Goal: Information Seeking & Learning: Learn about a topic

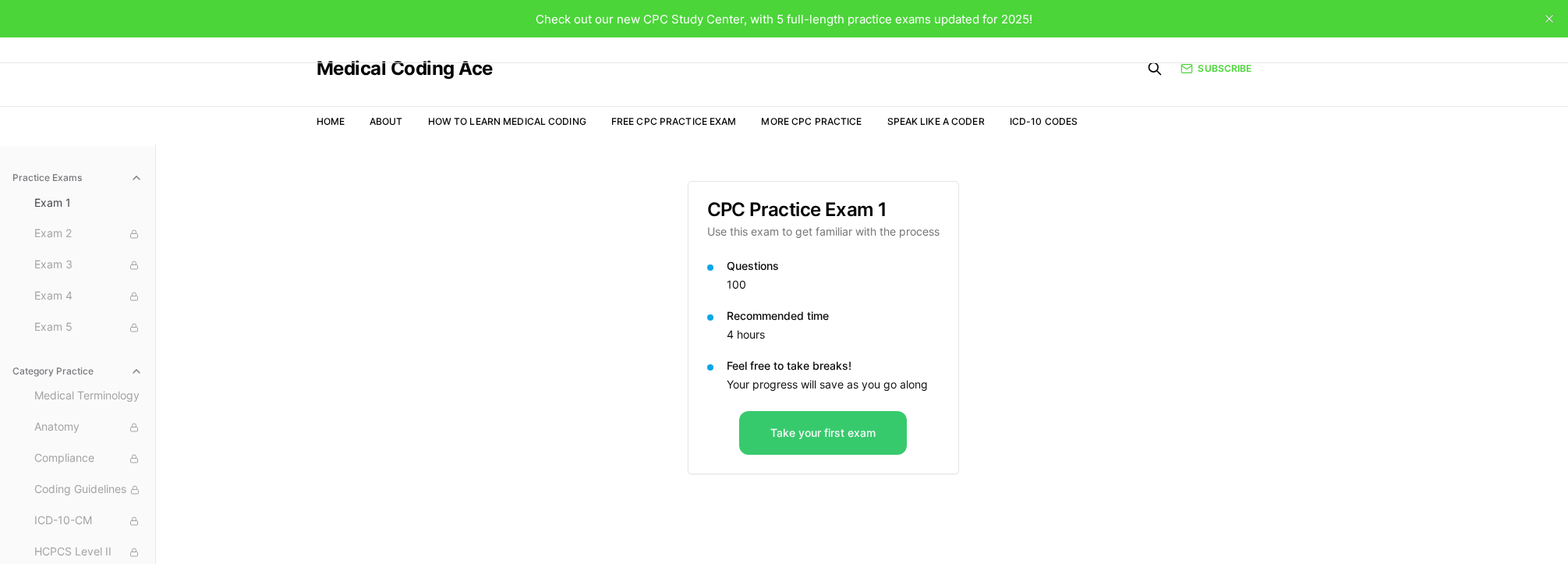
click at [777, 440] on button "Take your first exam" at bounding box center [823, 433] width 168 height 44
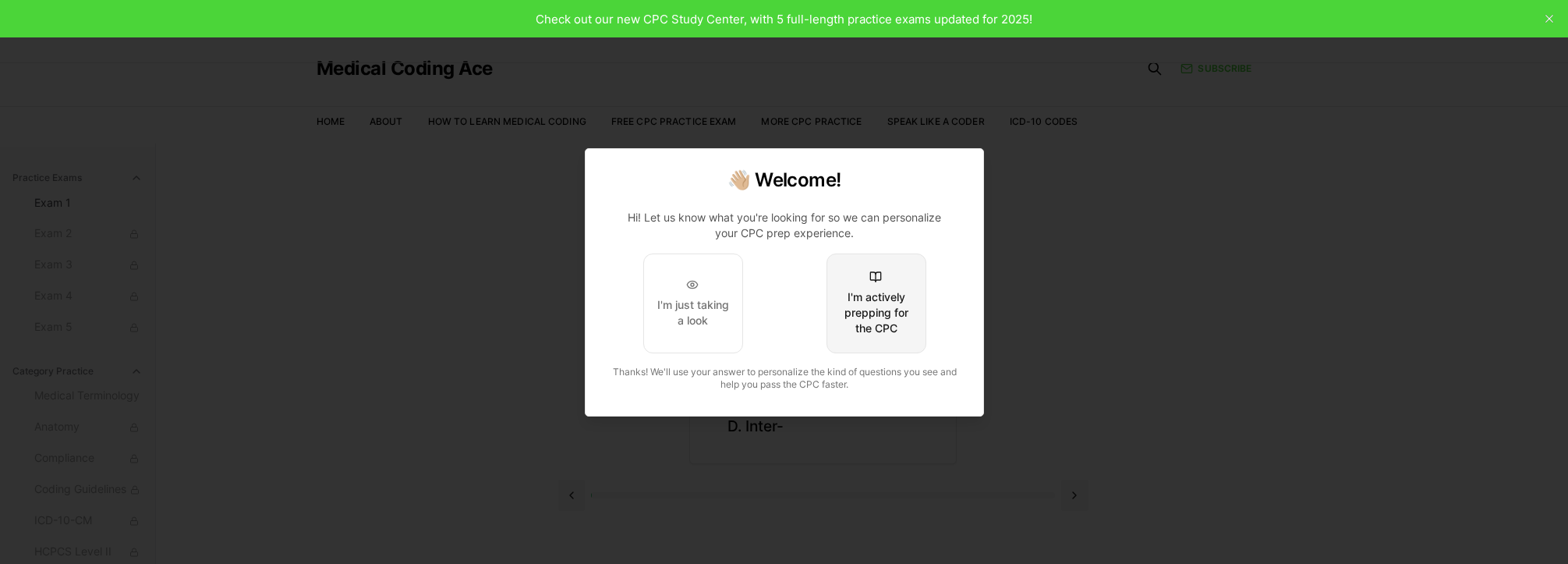
click at [902, 305] on div "I'm actively prepping for the CPC" at bounding box center [875, 313] width 73 height 47
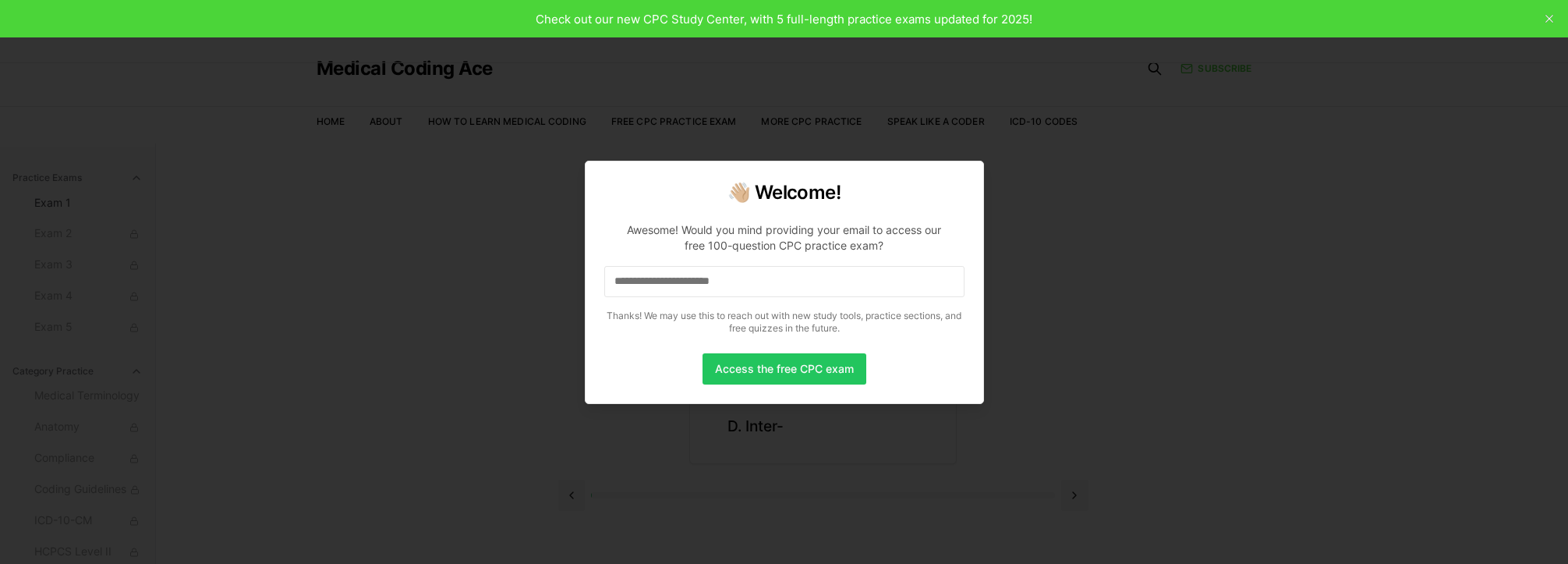
click at [798, 289] on input at bounding box center [784, 282] width 360 height 31
click at [627, 276] on input "*" at bounding box center [784, 282] width 360 height 31
click at [670, 273] on input "**" at bounding box center [784, 282] width 360 height 31
click at [670, 276] on input "**" at bounding box center [784, 282] width 360 height 31
click at [669, 280] on input "***" at bounding box center [784, 282] width 360 height 31
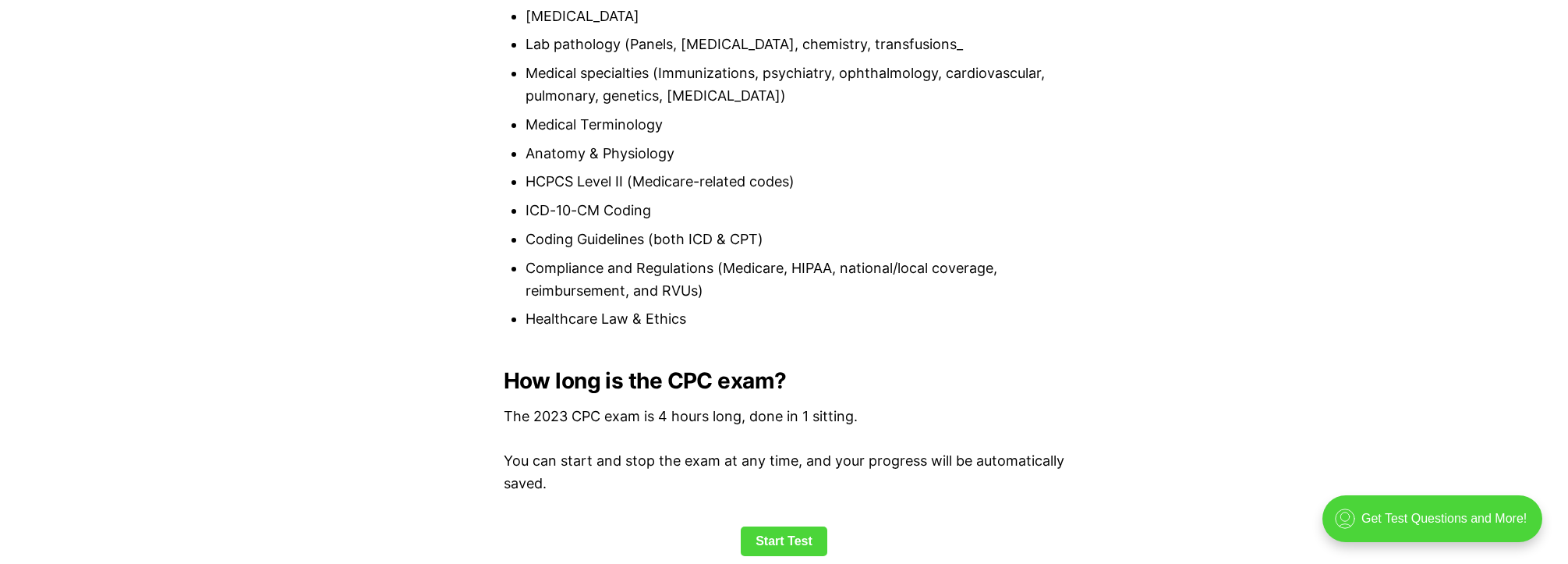
scroll to position [1810, 0]
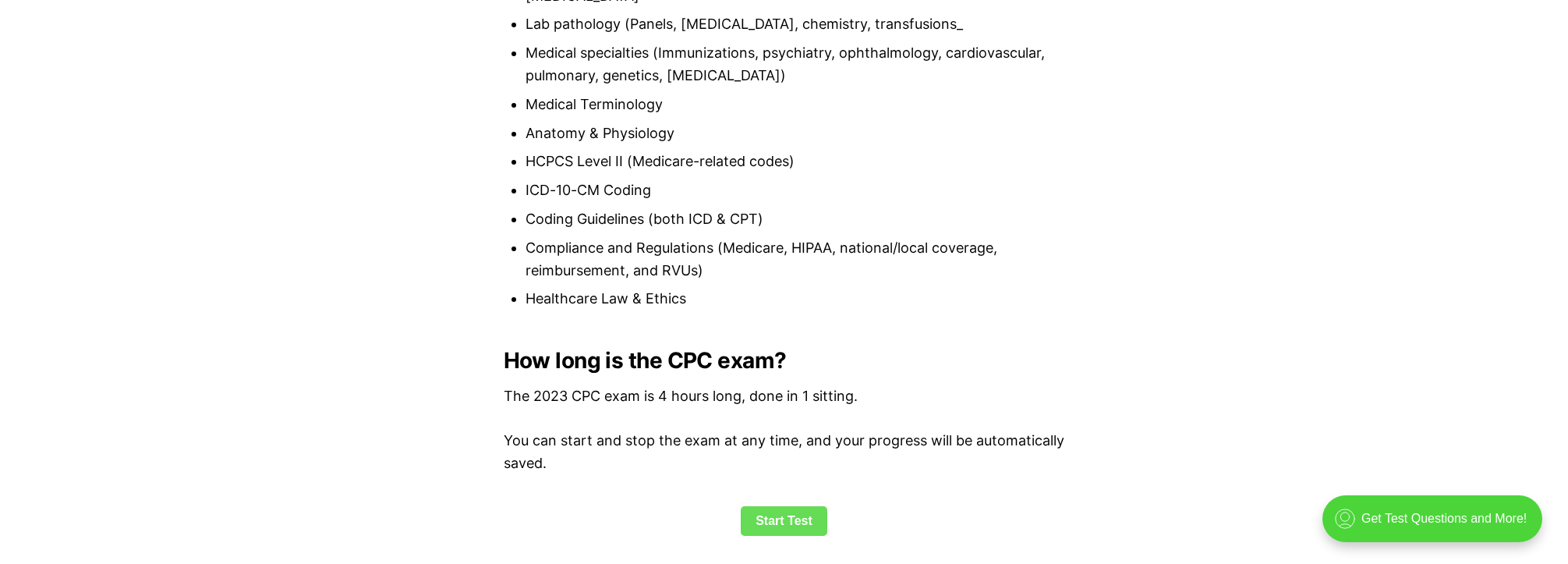
click at [796, 514] on link "Start Test" at bounding box center [784, 521] width 86 height 29
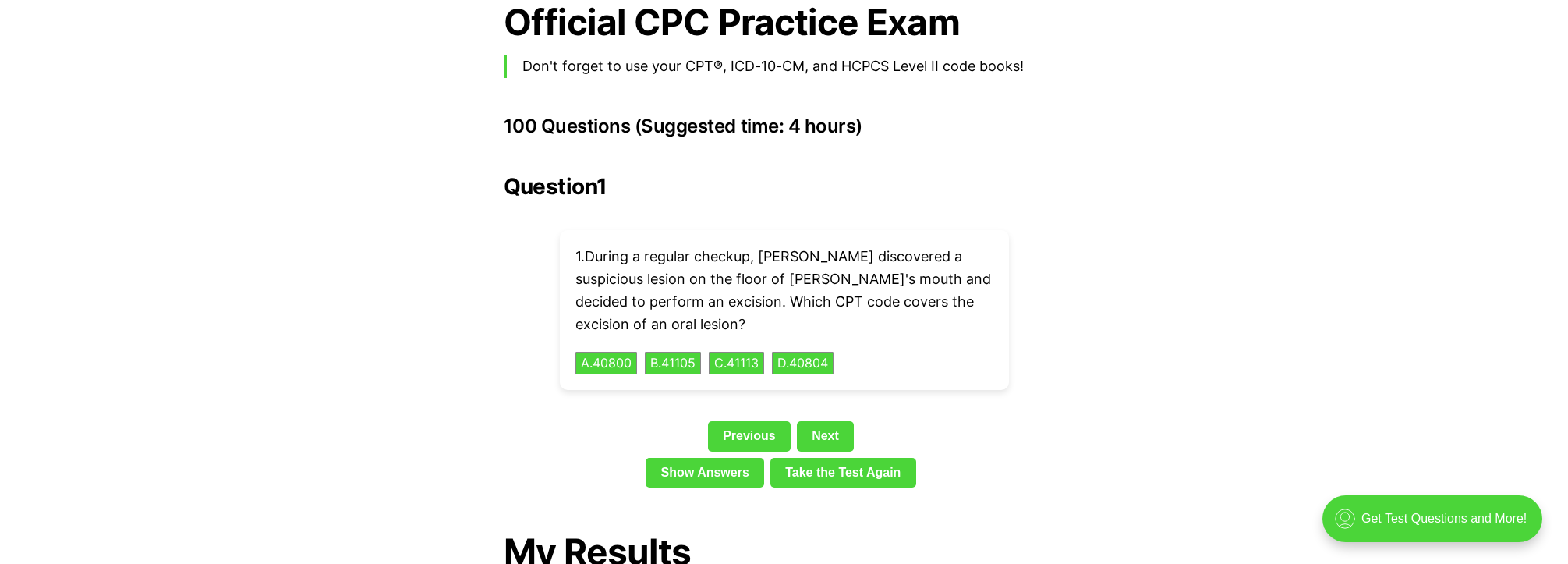
scroll to position [3424, 0]
click at [812, 352] on button "D . 40804" at bounding box center [803, 364] width 65 height 24
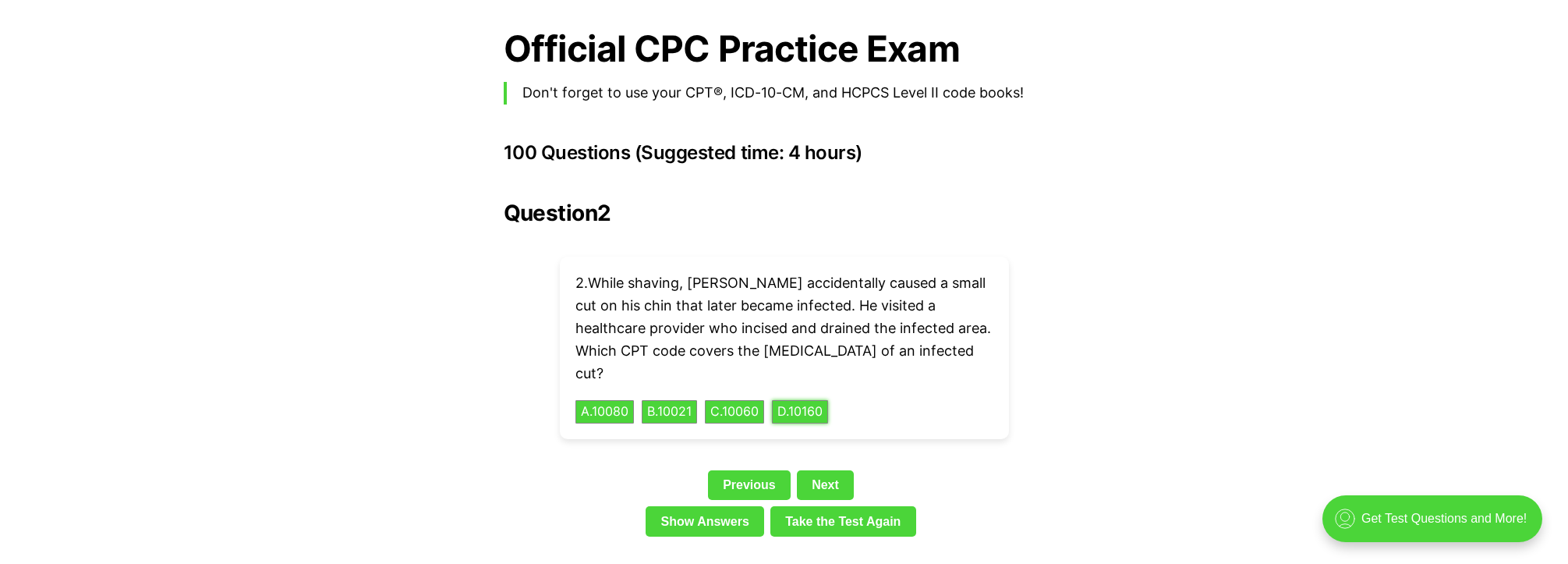
scroll to position [3392, 0]
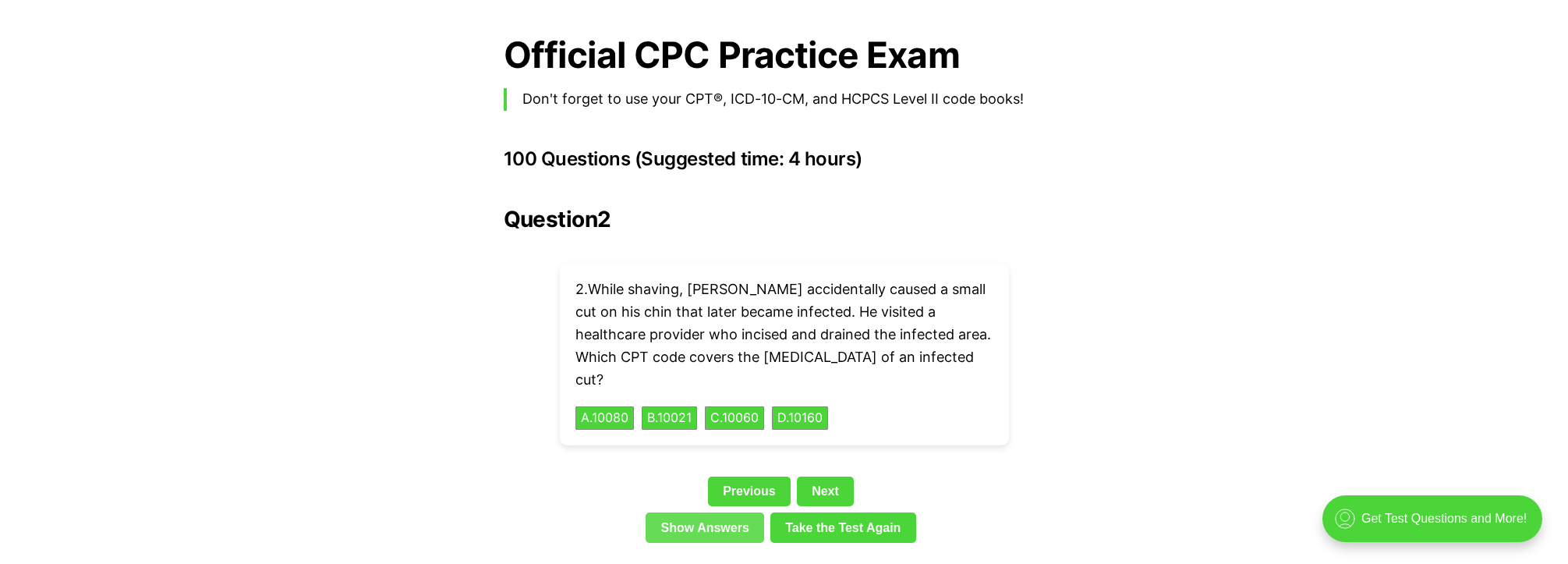
click at [740, 512] on link "Show Answers" at bounding box center [704, 527] width 118 height 29
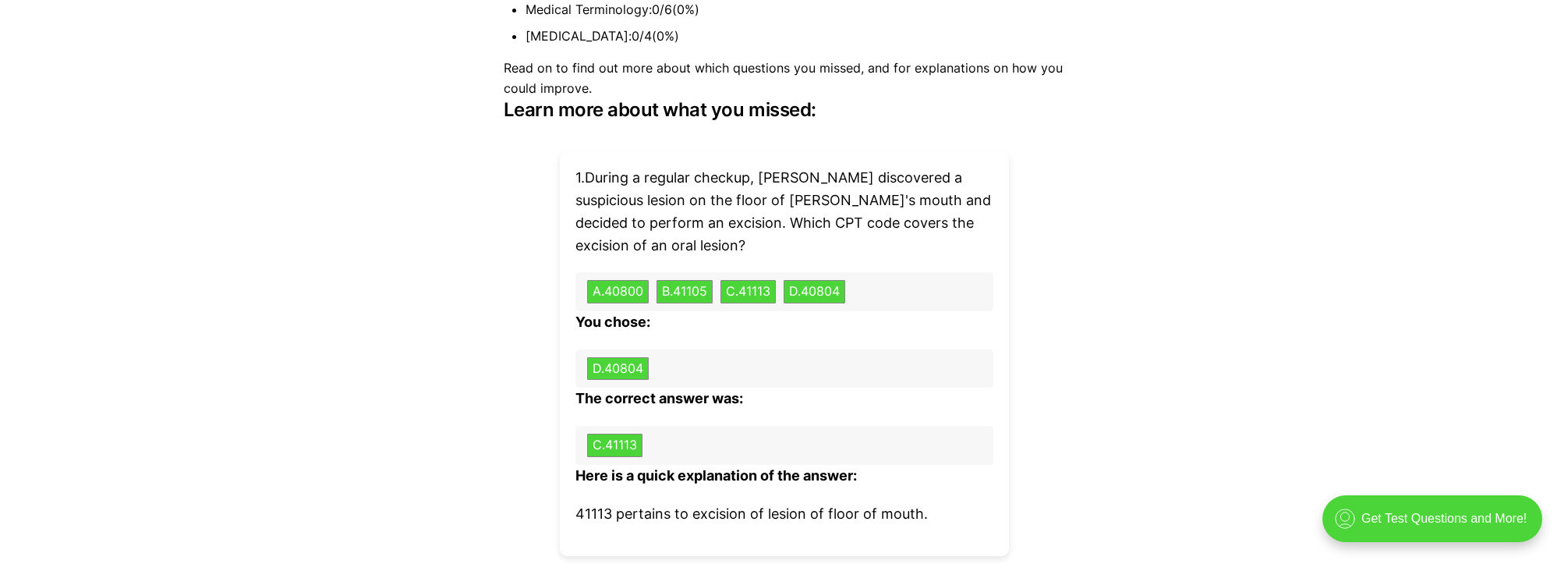
scroll to position [4693, 0]
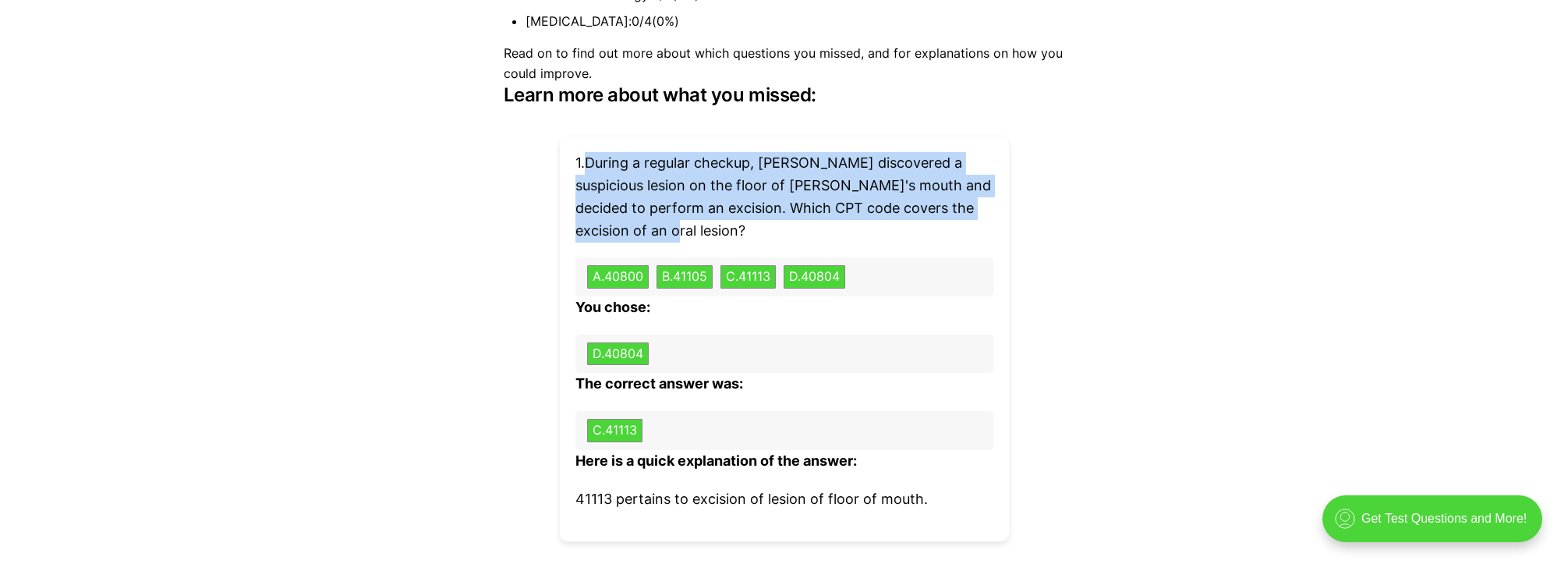
drag, startPoint x: 670, startPoint y: 205, endPoint x: 594, endPoint y: 139, distance: 100.7
click at [594, 152] on p "1 . During a regular checkup, Dr. Stevens discovered a suspicious lesion on the…" at bounding box center [784, 197] width 418 height 90
copy p "During a regular checkup, Dr. Stevens discovered a suspicious lesion on the flo…"
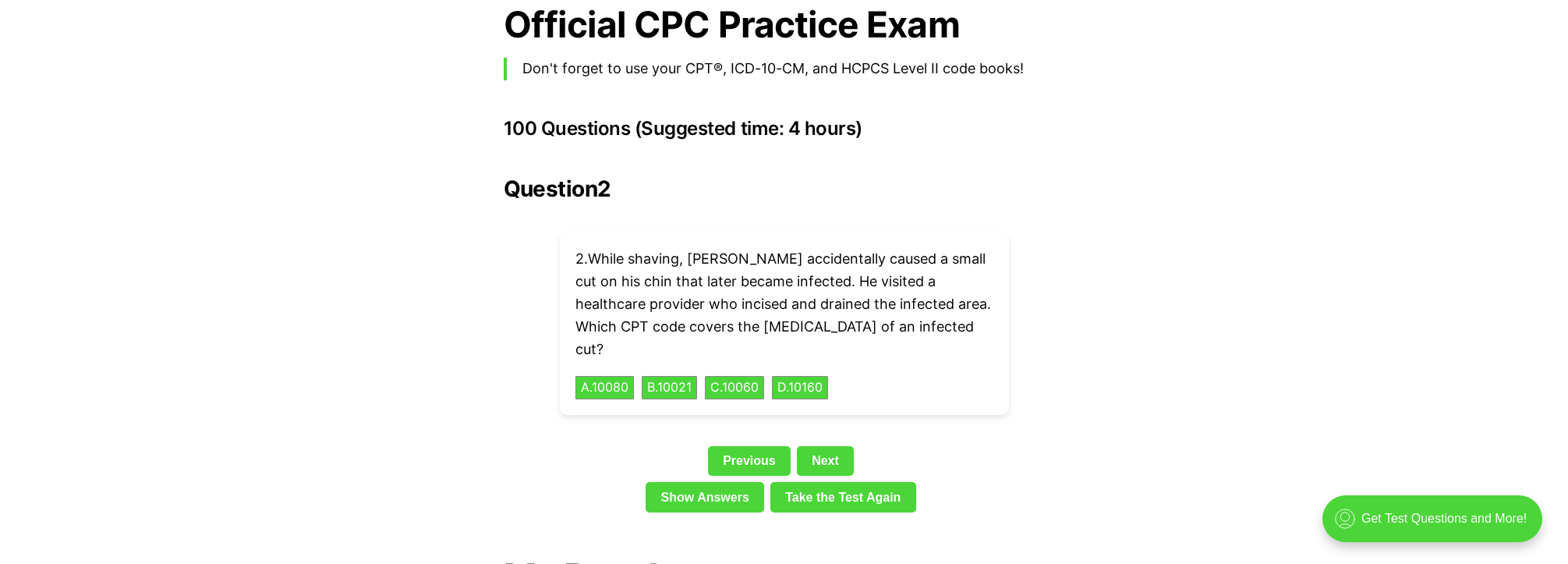
scroll to position [3425, 0]
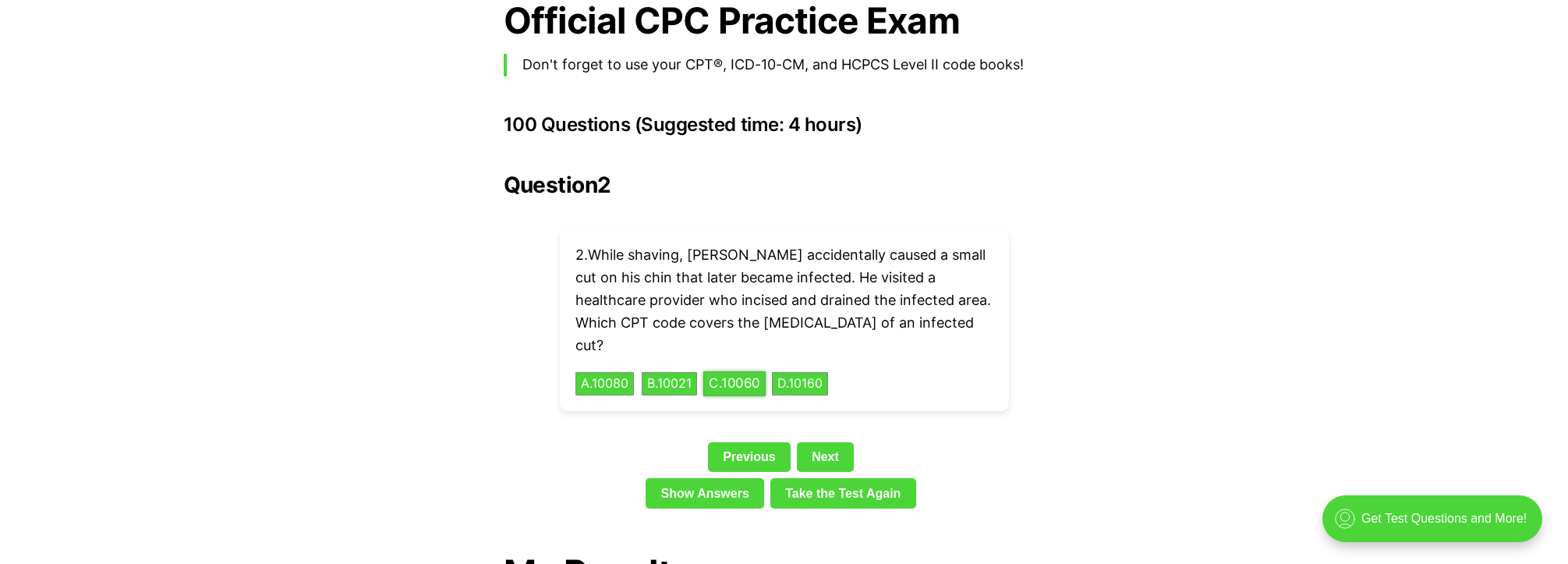
click at [752, 372] on button "C . 10060" at bounding box center [734, 384] width 62 height 24
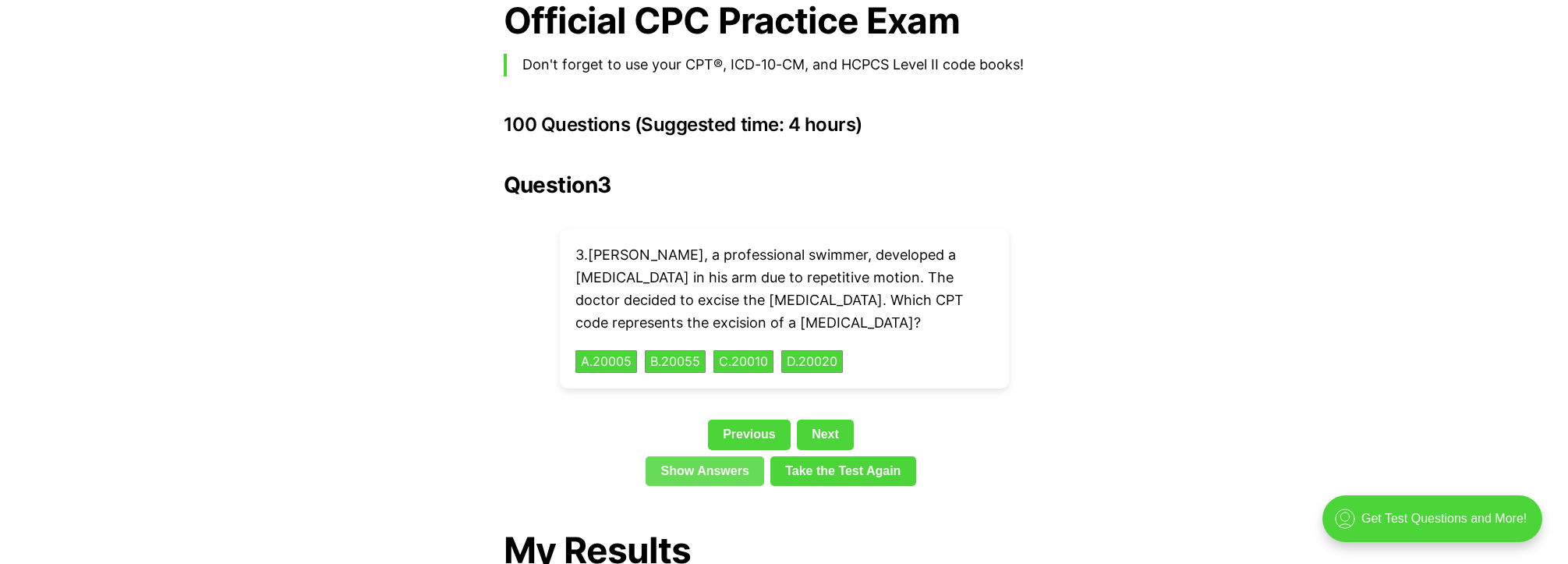
click at [734, 456] on link "Show Answers" at bounding box center [704, 471] width 118 height 29
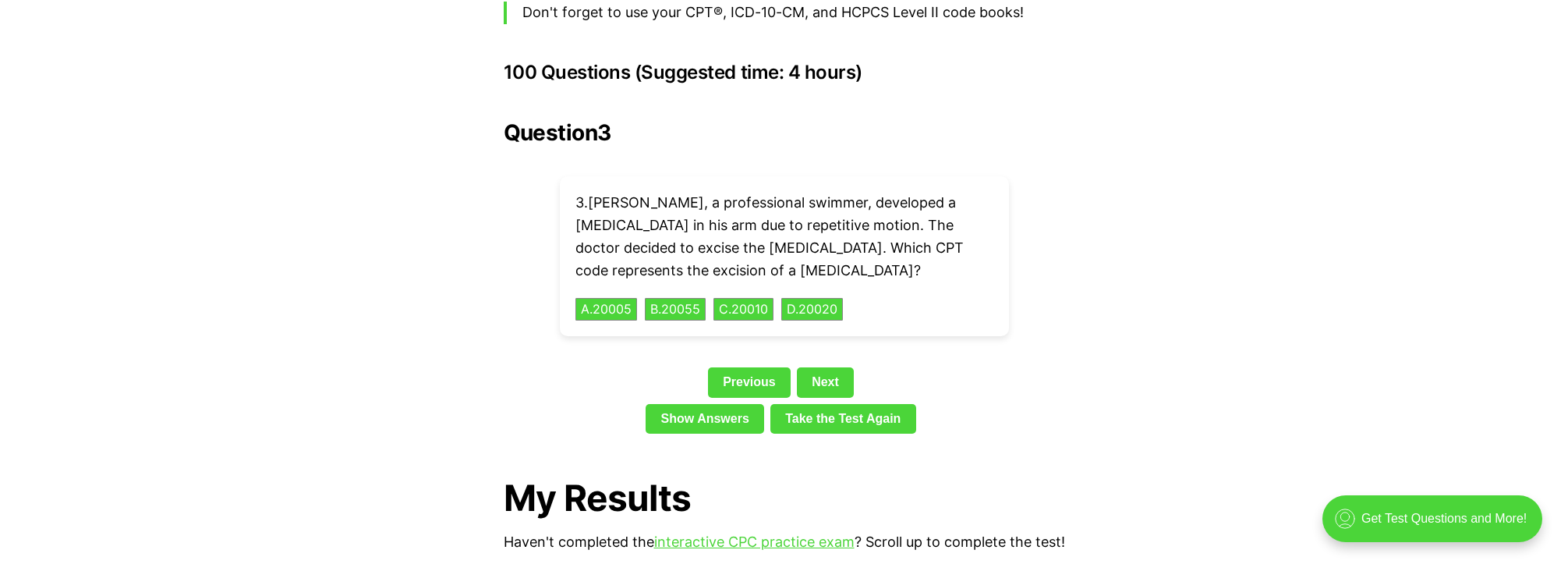
scroll to position [3457, 0]
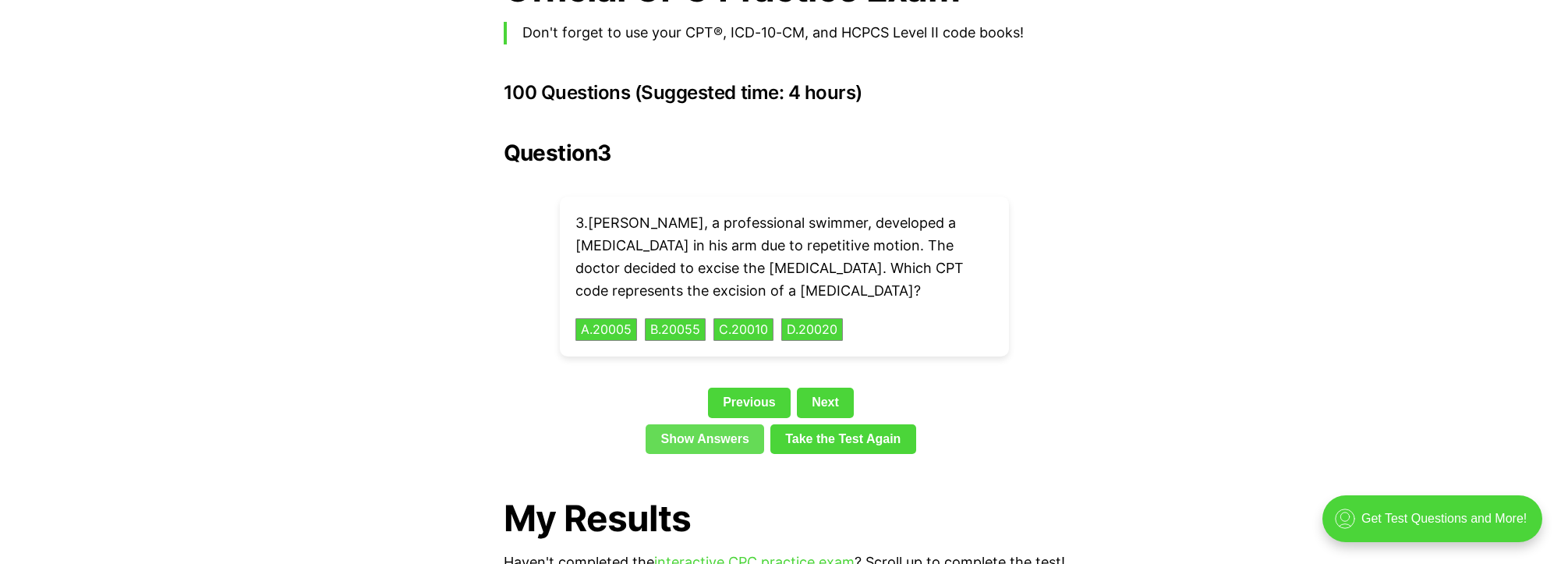
click at [733, 424] on link "Show Answers" at bounding box center [704, 439] width 118 height 29
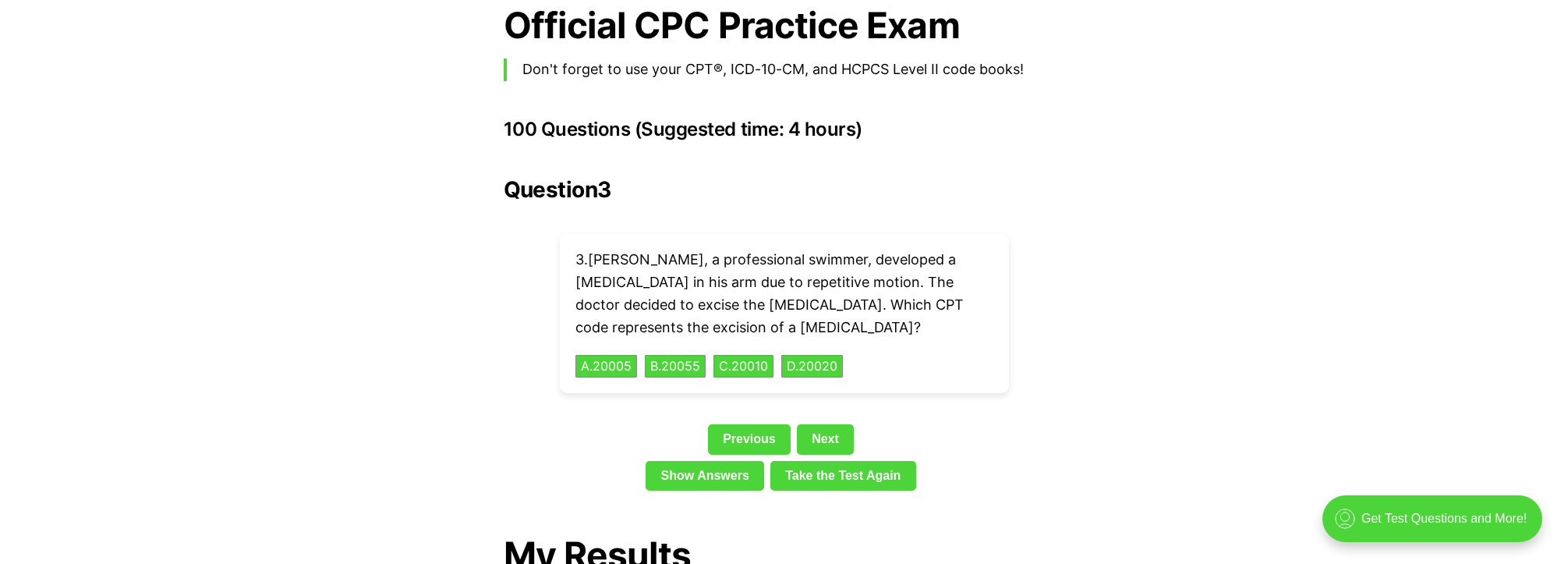
scroll to position [3366, 0]
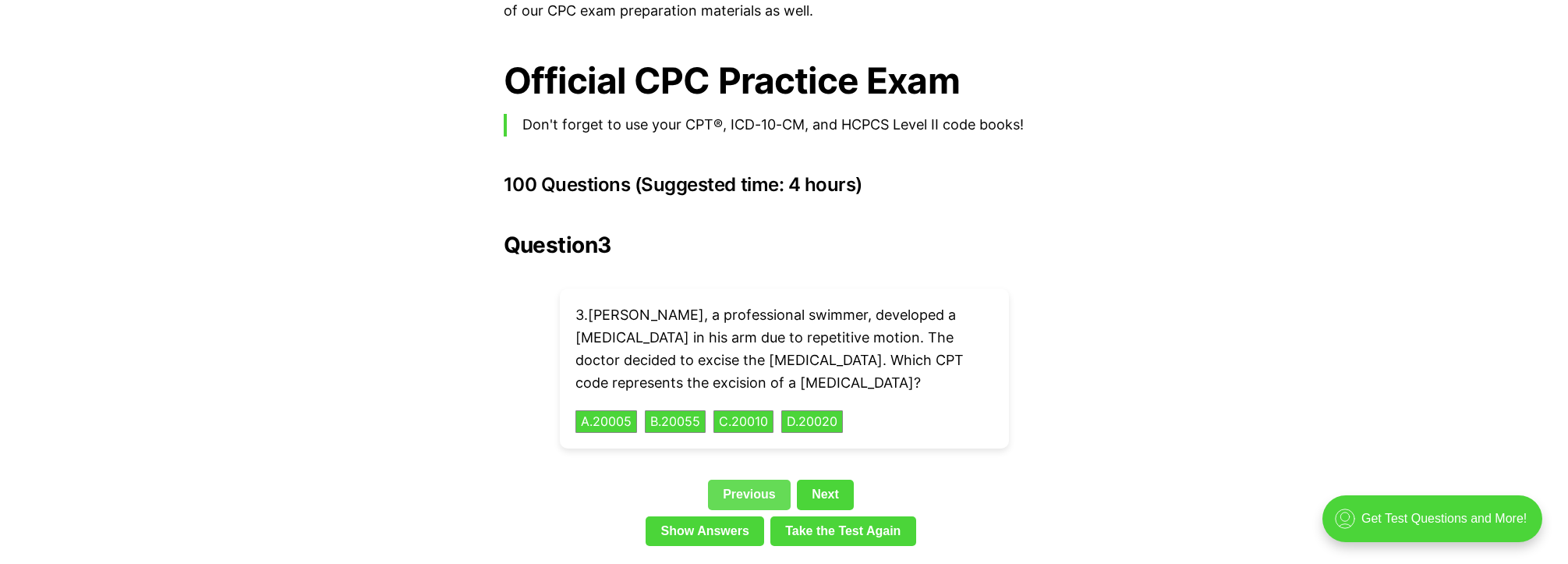
click at [752, 479] on link "Previous" at bounding box center [750, 494] width 83 height 29
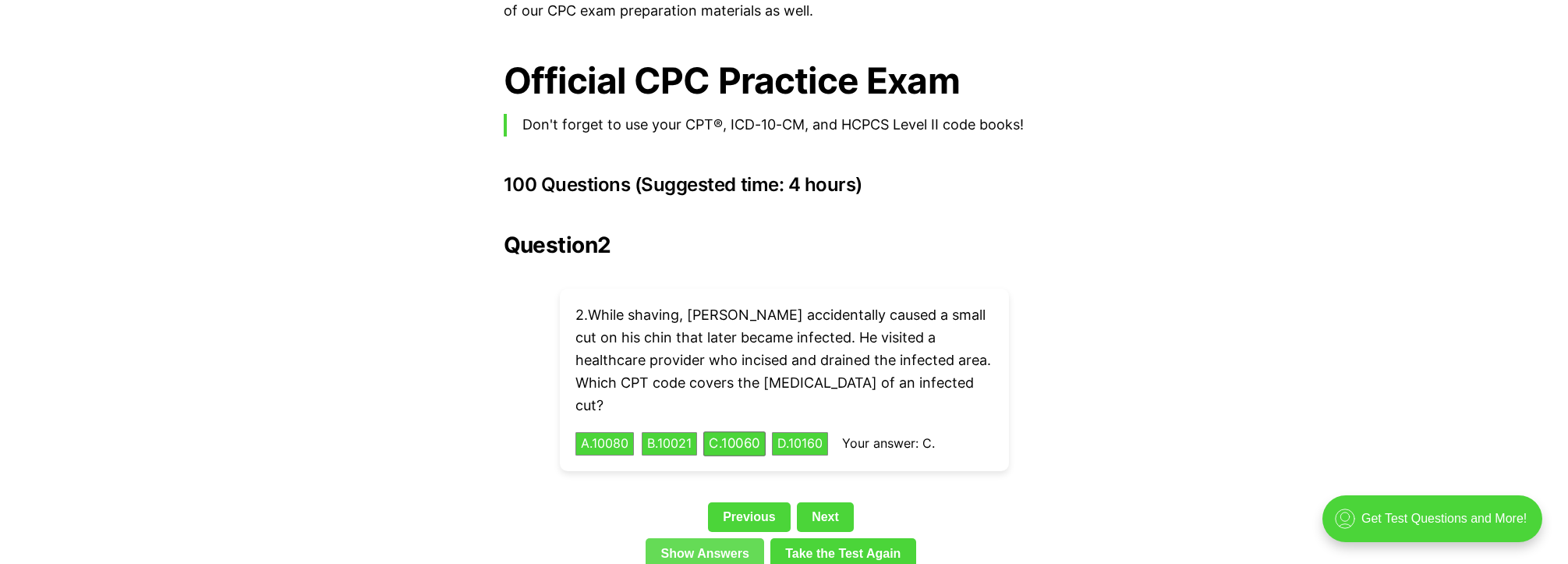
click at [694, 538] on link "Show Answers" at bounding box center [704, 553] width 118 height 29
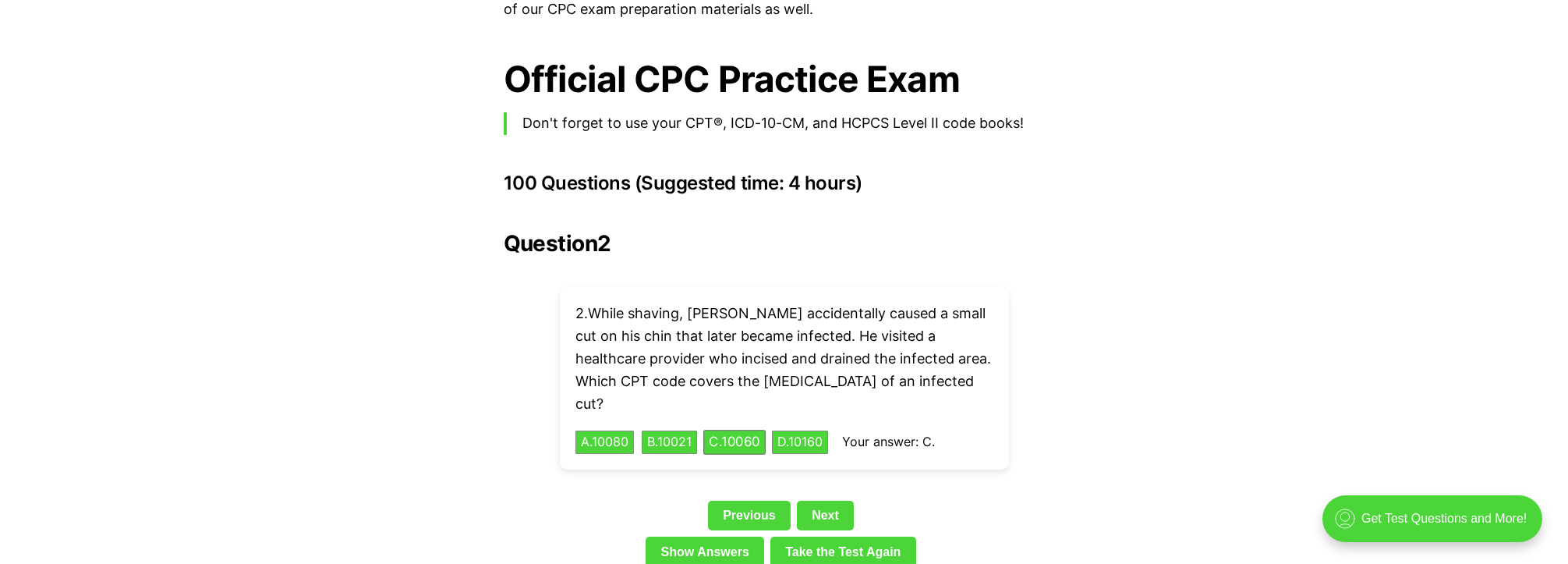
scroll to position [3369, 0]
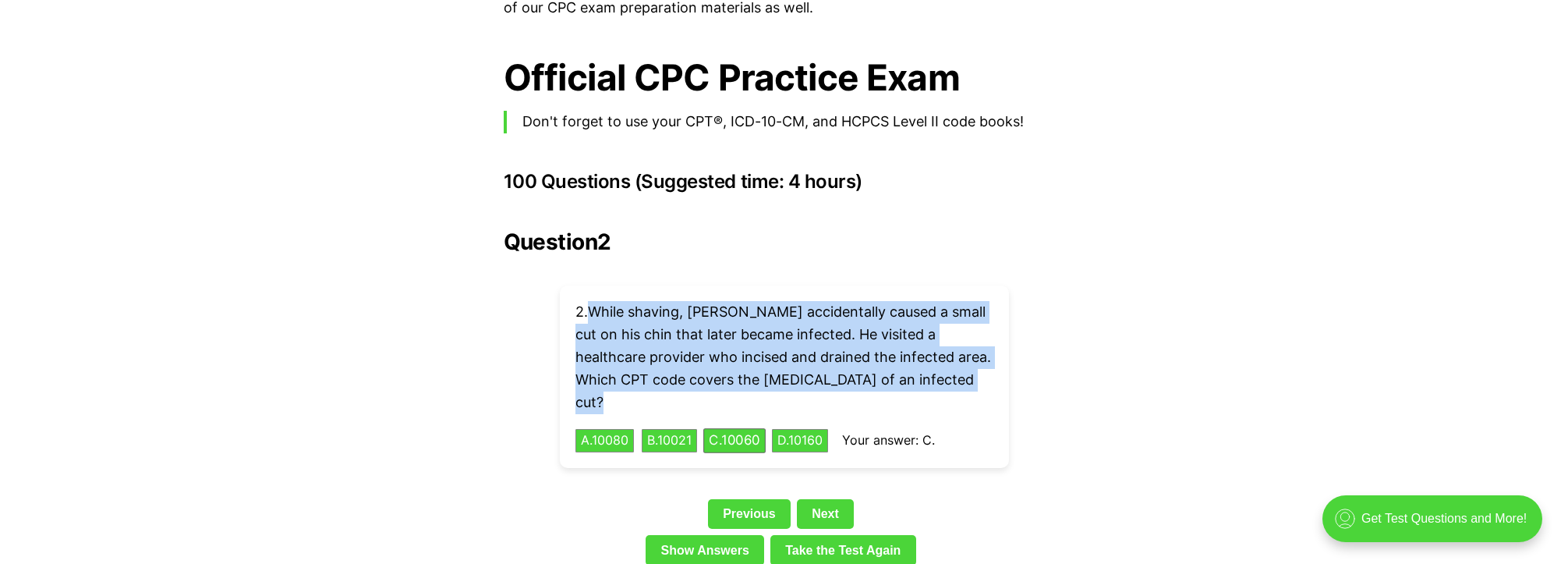
drag, startPoint x: 592, startPoint y: 291, endPoint x: 990, endPoint y: 352, distance: 402.6
click at [992, 352] on p "2 . While shaving, Robert accidentally caused a small cut on his chin that late…" at bounding box center [784, 357] width 418 height 112
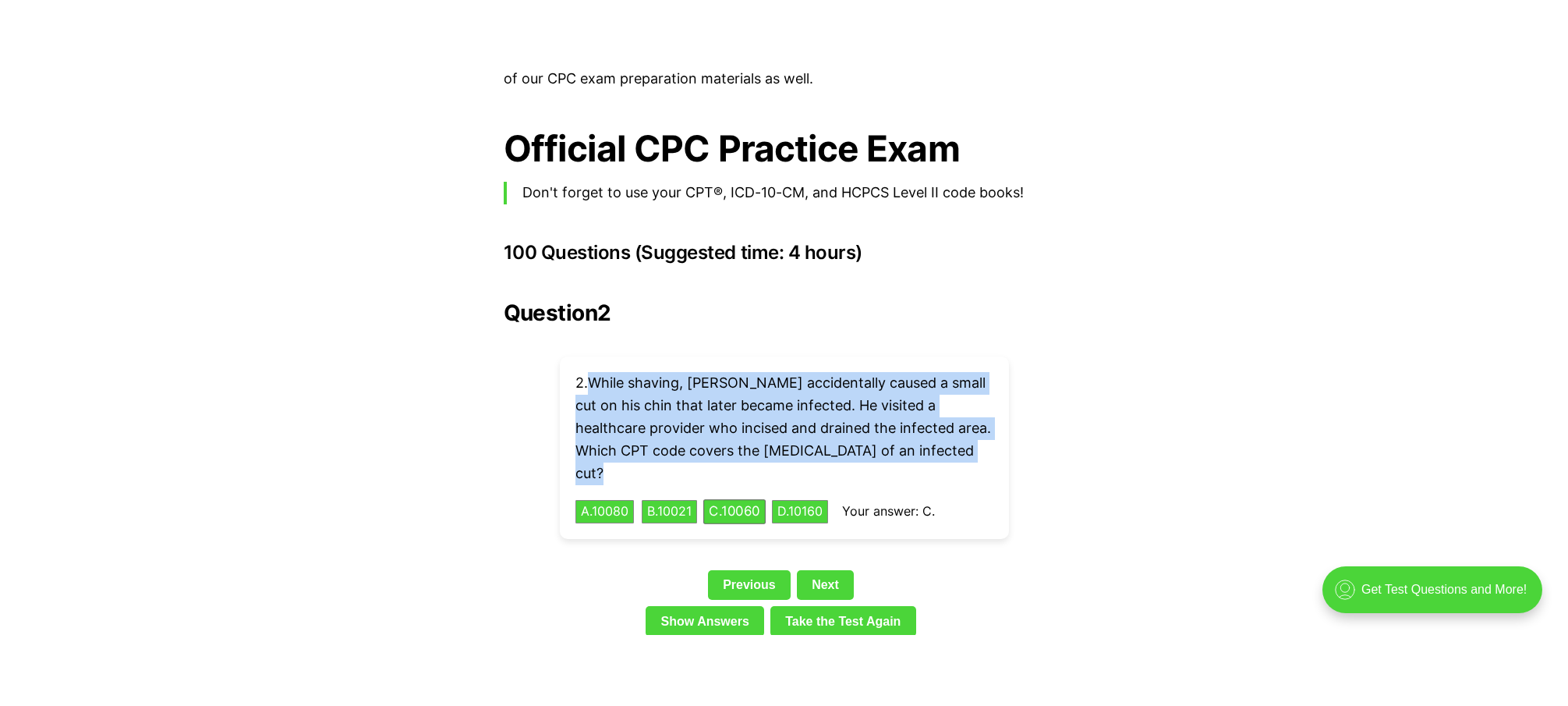
scroll to position [3370, 0]
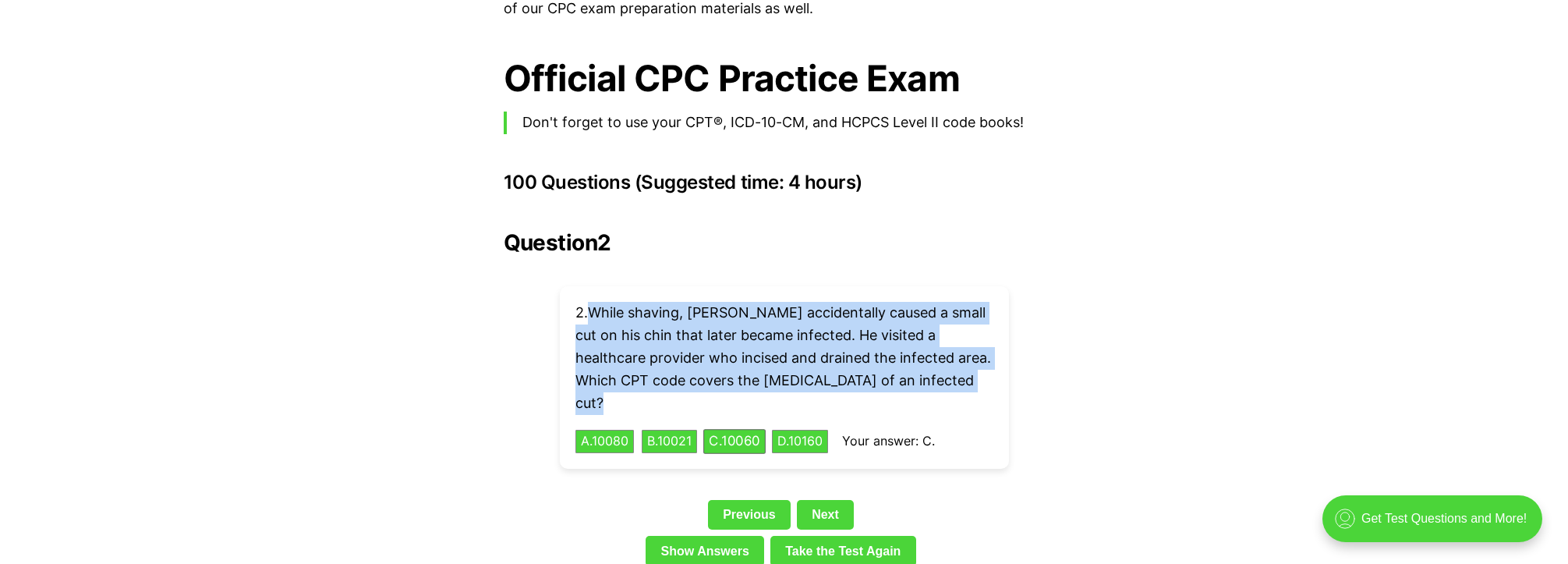
copy p "While shaving, Robert accidentally caused a small cut on his chin that later be…"
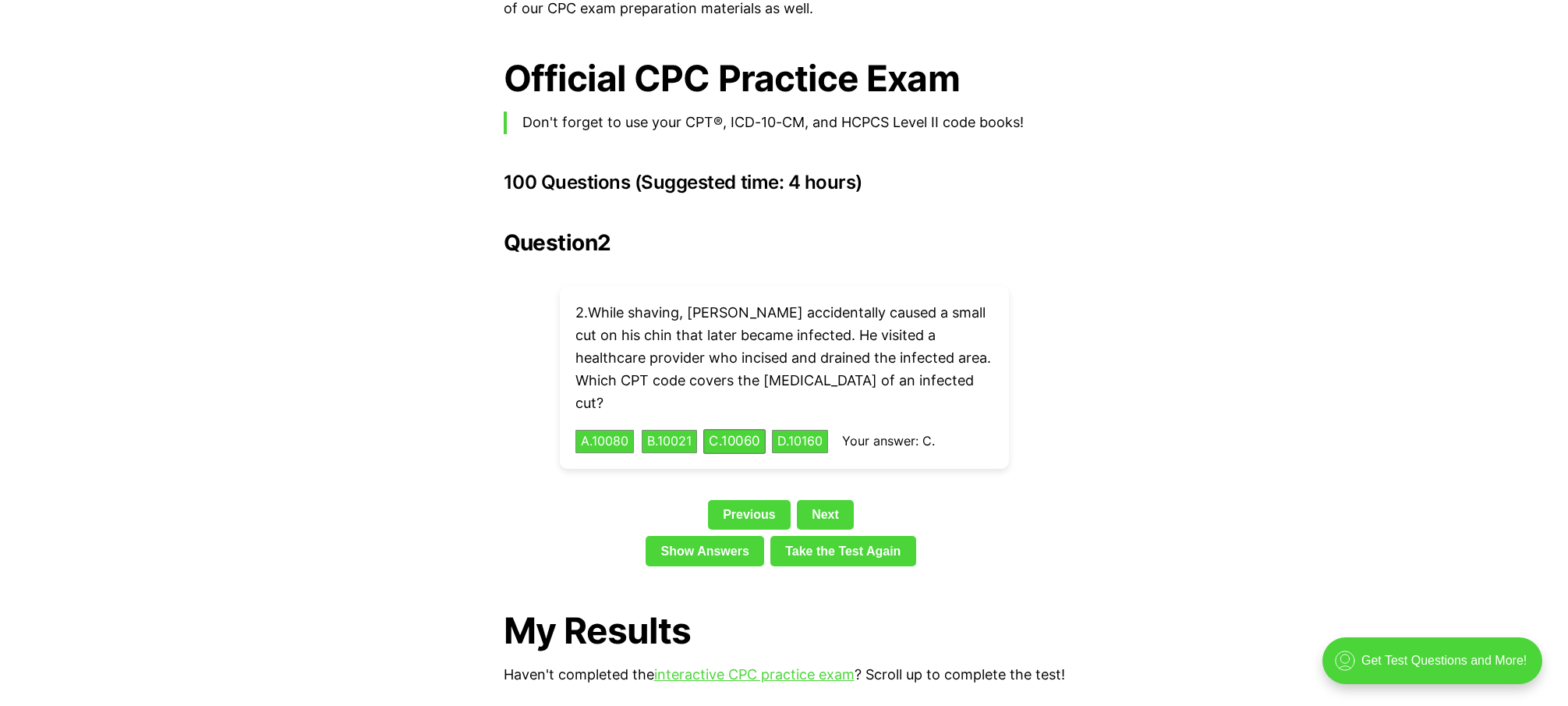
click at [831, 500] on link "Next" at bounding box center [826, 515] width 57 height 29
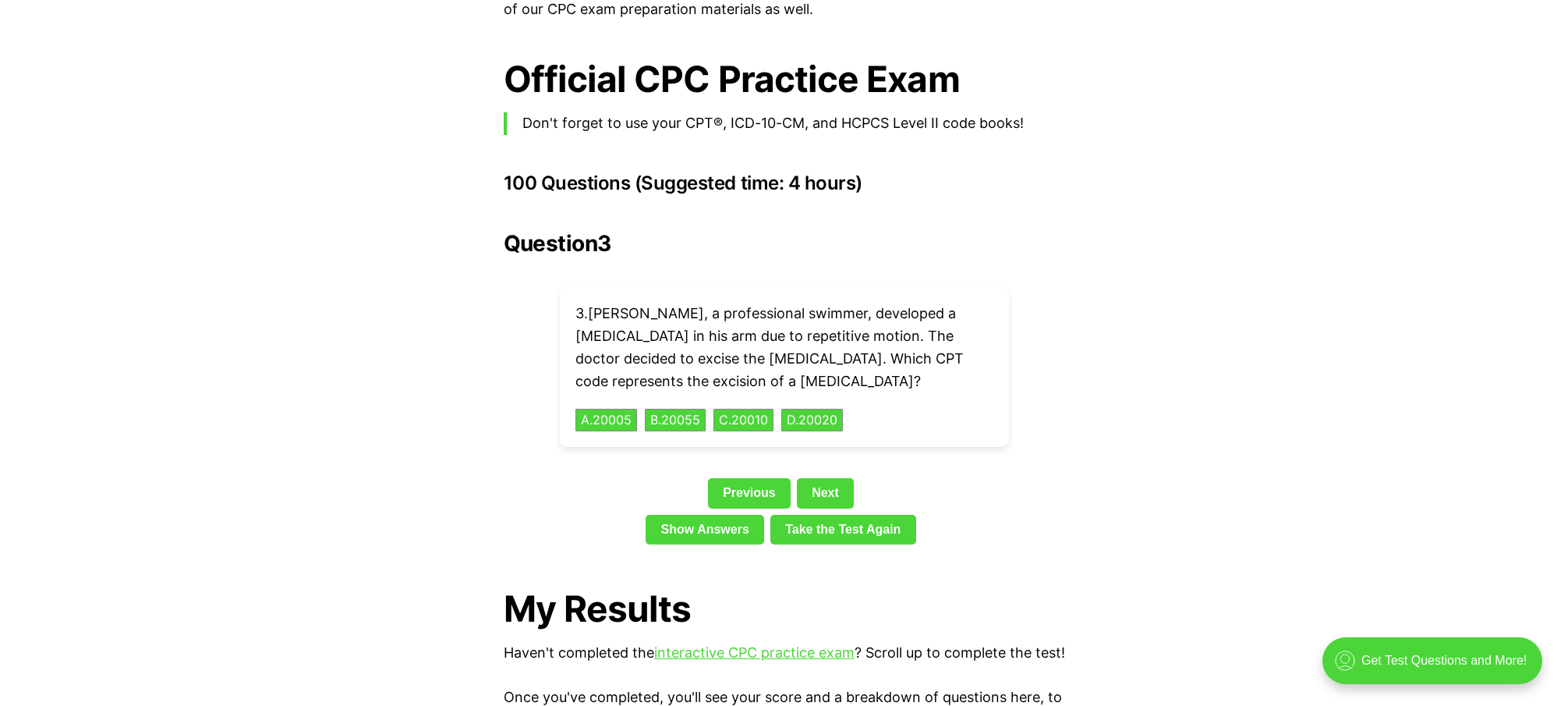
scroll to position [3395, 0]
